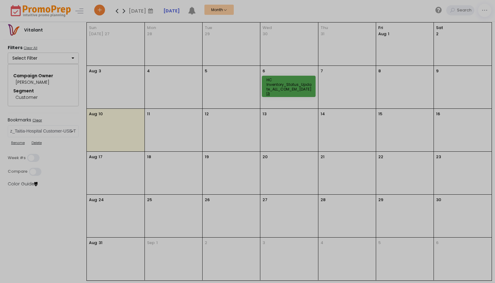
select select "270"
click at [71, 131] on div at bounding box center [247, 141] width 495 height 283
click at [24, 215] on div at bounding box center [247, 141] width 495 height 283
click at [72, 131] on div at bounding box center [247, 141] width 495 height 283
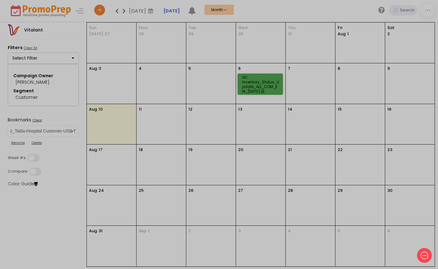
click at [71, 131] on div at bounding box center [219, 134] width 438 height 269
drag, startPoint x: 47, startPoint y: 218, endPoint x: 48, endPoint y: 212, distance: 5.9
click at [47, 215] on div at bounding box center [219, 134] width 438 height 269
click at [71, 131] on div at bounding box center [219, 134] width 438 height 269
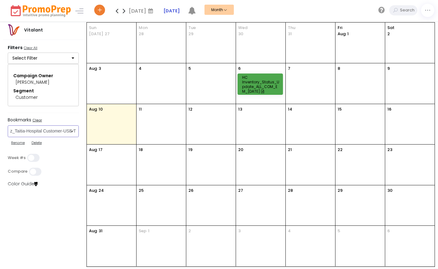
click at [74, 131] on select "Select Bookmark BVRs Digital Ads - 2025-04APR-03 Email Recruit 2025-03MAR-05 Gi…" at bounding box center [43, 131] width 71 height 12
click at [8, 137] on select "Select Bookmark BVRs Digital Ads - 2025-04APR-03 Email Recruit 2025-03MAR-05 Gi…" at bounding box center [43, 131] width 71 height 12
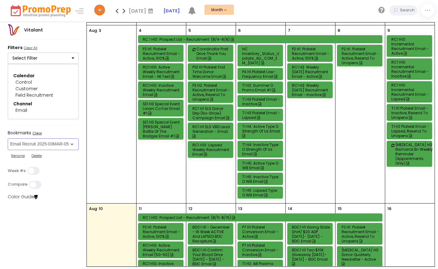
scroll to position [123, 0]
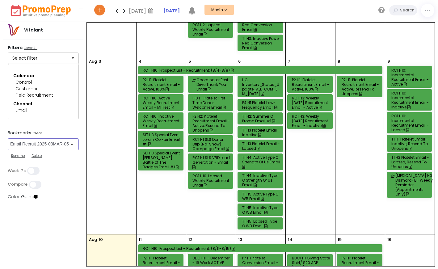
click at [209, 125] on div "P2 H2: Platelet Recruitment Email - Active, Resend to Unopens" at bounding box center [211, 123] width 38 height 19
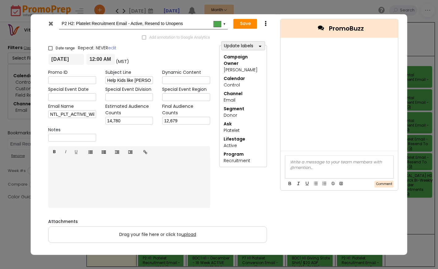
click at [51, 23] on icon at bounding box center [50, 23] width 5 height 6
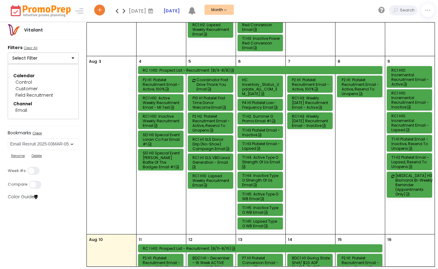
click at [260, 104] on div "P4 H1 Platelet Low-Frequency Email" at bounding box center [261, 104] width 38 height 9
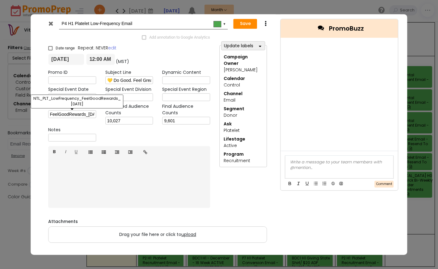
scroll to position [0, 58]
drag, startPoint x: 60, startPoint y: 114, endPoint x: 95, endPoint y: 115, distance: 34.9
click at [95, 115] on input "NTL_PLT_LowFrequency_FeelGoodRewards_[DATE]" at bounding box center [72, 114] width 48 height 8
click at [76, 114] on input "NTL_PLT_LowFrequency_FeelGoodRewards_[DATE]" at bounding box center [72, 114] width 48 height 8
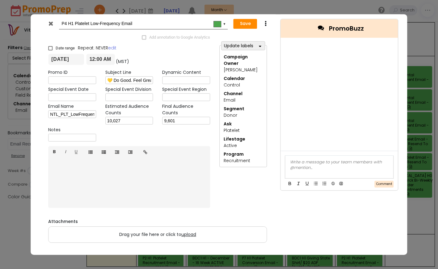
click at [50, 25] on icon at bounding box center [50, 23] width 5 height 6
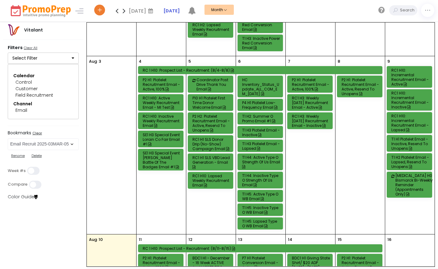
click at [300, 104] on div "RC1 H3: Weekly [DATE] Recruitment Email - Active" at bounding box center [311, 103] width 38 height 14
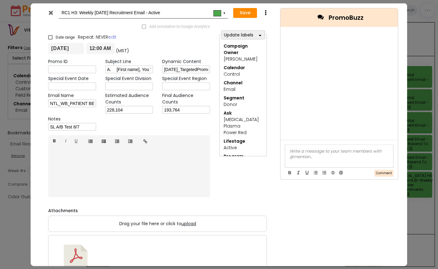
click at [50, 13] on icon at bounding box center [50, 12] width 5 height 6
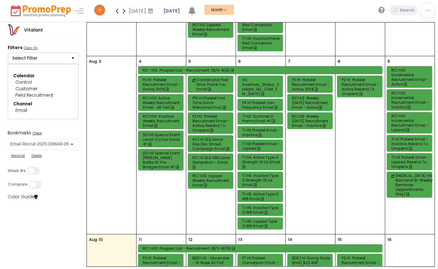
click at [251, 131] on div "T1 H3 Platelet Email - Inactive" at bounding box center [261, 132] width 38 height 9
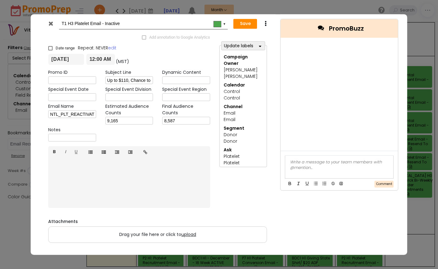
click at [51, 23] on icon at bounding box center [50, 23] width 5 height 6
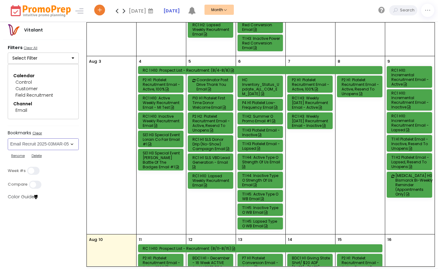
click at [72, 143] on select "Select Bookmark BVRs Digital Ads - 2025-04APR-03 Email Recruit 2025-03MAR-05 Gi…" at bounding box center [43, 144] width 71 height 12
select select "235"
click at [8, 138] on select "Select Bookmark BVRs Digital Ads - 2025-04APR-03 Email Recruit 2025-03MAR-05 Gi…" at bounding box center [43, 144] width 71 height 12
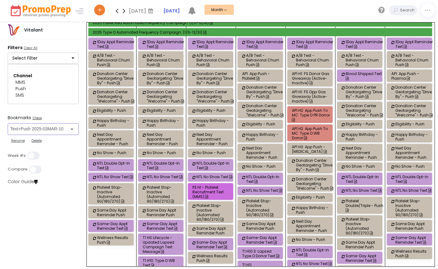
scroll to position [370, 0]
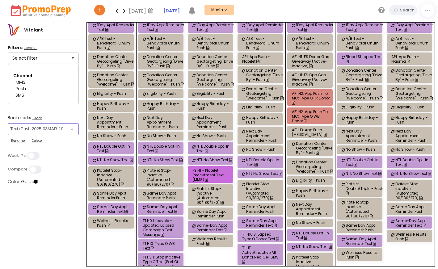
click at [301, 127] on div "AP1 H3: App Push - [MEDICAL_DATA]" at bounding box center [311, 131] width 38 height 9
